Goal: Transaction & Acquisition: Purchase product/service

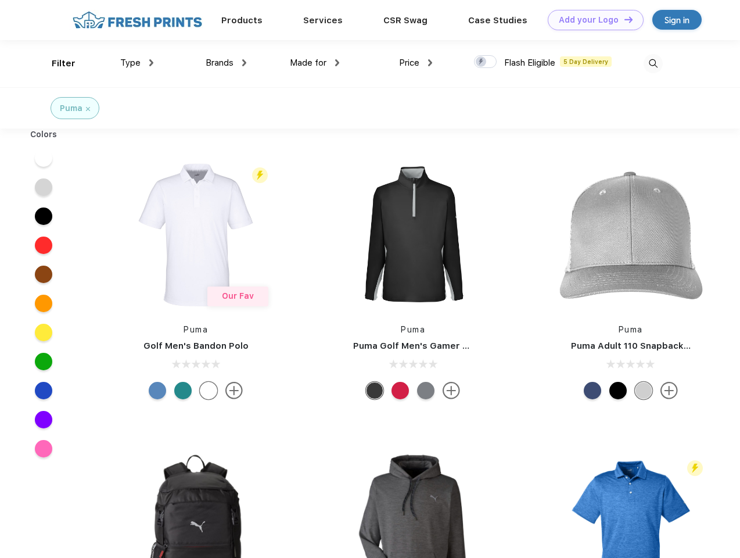
scroll to position [1, 0]
click at [591, 20] on link "Add your Logo Design Tool" at bounding box center [596, 20] width 96 height 20
click at [0, 0] on div "Design Tool" at bounding box center [0, 0] width 0 height 0
click at [623, 19] on link "Add your Logo Design Tool" at bounding box center [596, 20] width 96 height 20
click at [56, 63] on div "Filter" at bounding box center [64, 63] width 24 height 13
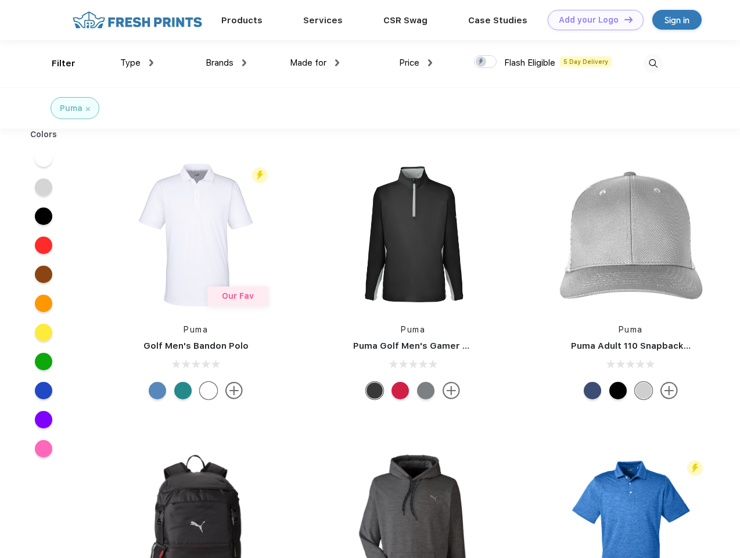
click at [137, 63] on span "Type" at bounding box center [130, 63] width 20 height 10
click at [226, 63] on span "Brands" at bounding box center [220, 63] width 28 height 10
click at [315, 63] on span "Made for" at bounding box center [308, 63] width 37 height 10
click at [416, 63] on span "Price" at bounding box center [409, 63] width 20 height 10
click at [486, 62] on div at bounding box center [485, 61] width 23 height 13
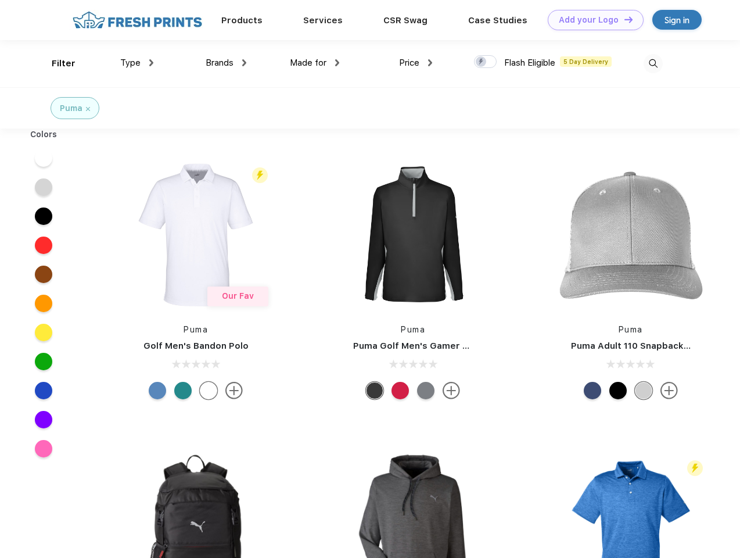
click at [482, 62] on input "checkbox" at bounding box center [478, 59] width 8 height 8
click at [653, 63] on img at bounding box center [653, 63] width 19 height 19
